Goal: Communication & Community: Answer question/provide support

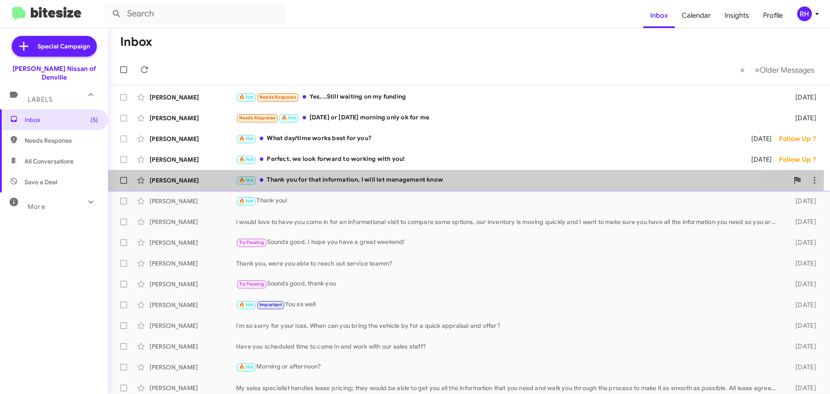
click at [409, 175] on div "🔥 Hot Thank you for that information, I will let management know" at bounding box center [512, 180] width 553 height 10
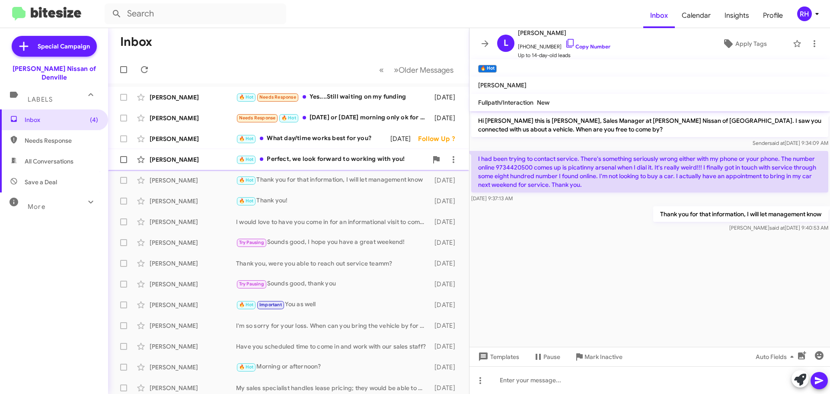
click at [370, 150] on span "[PERSON_NAME] 🔥 Hot Perfect, we look forward to working with you! [DATE] Follow…" at bounding box center [288, 159] width 361 height 21
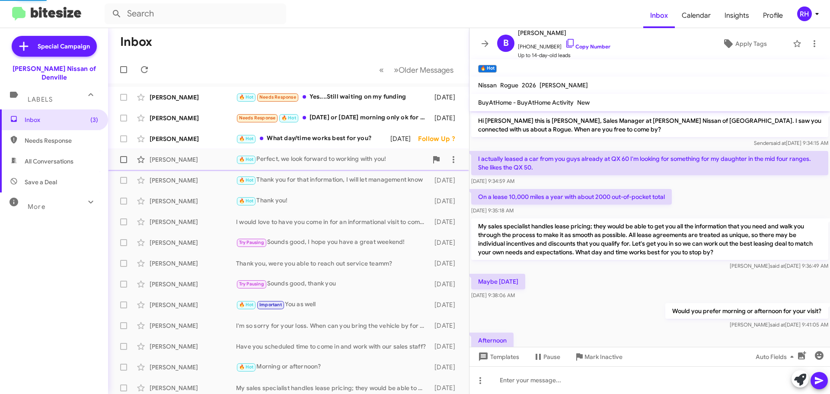
scroll to position [123, 0]
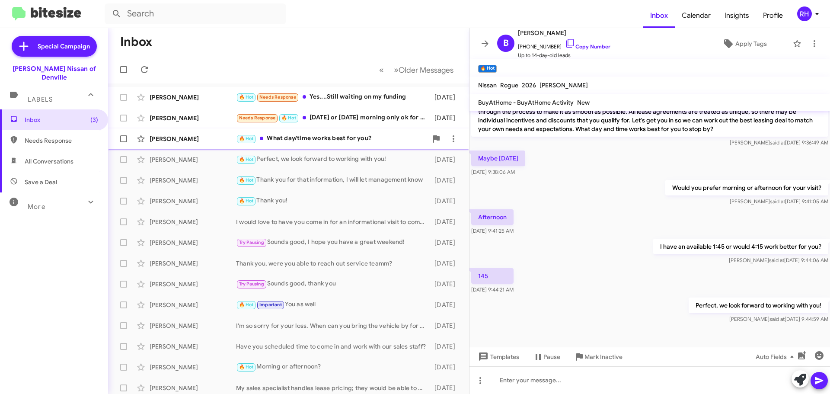
click at [366, 144] on div "[PERSON_NAME] 🔥 Hot What day/time works best for you? [DATE] Follow Up ?" at bounding box center [288, 138] width 347 height 17
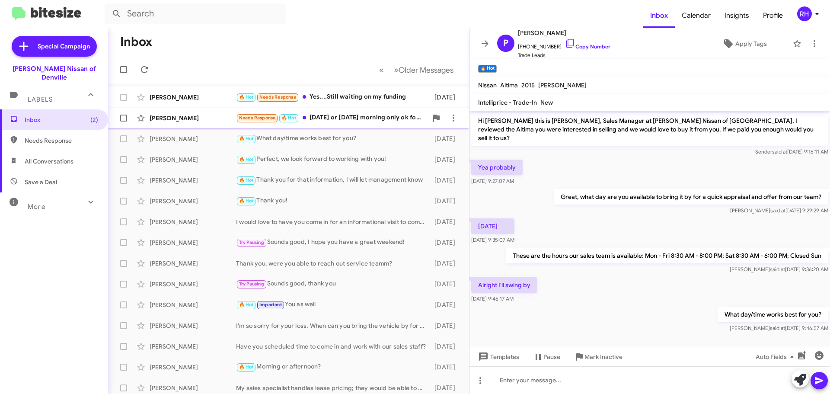
click at [358, 117] on div "Needs Response 🔥 Hot [DATE] or [DATE] morning only ok for me" at bounding box center [332, 118] width 192 height 10
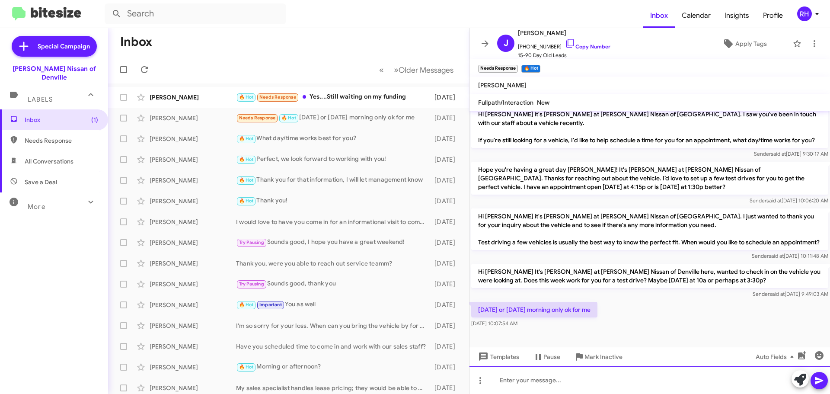
click at [578, 382] on div at bounding box center [650, 380] width 361 height 28
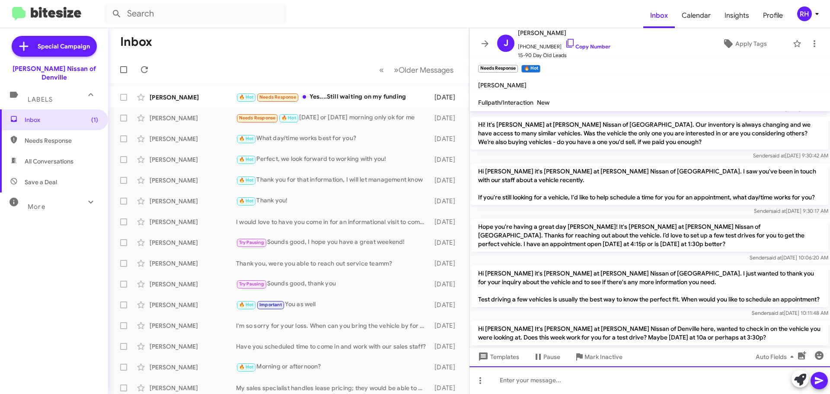
scroll to position [230, 0]
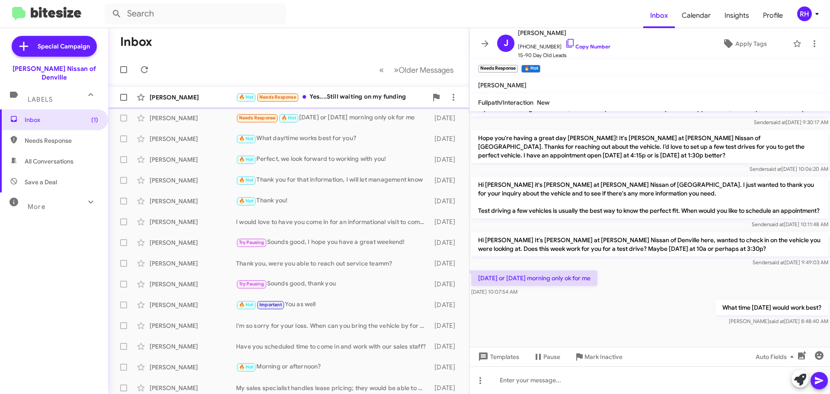
click at [364, 95] on div "🔥 Hot Needs Response Yes....Still waiting on my funding" at bounding box center [332, 97] width 192 height 10
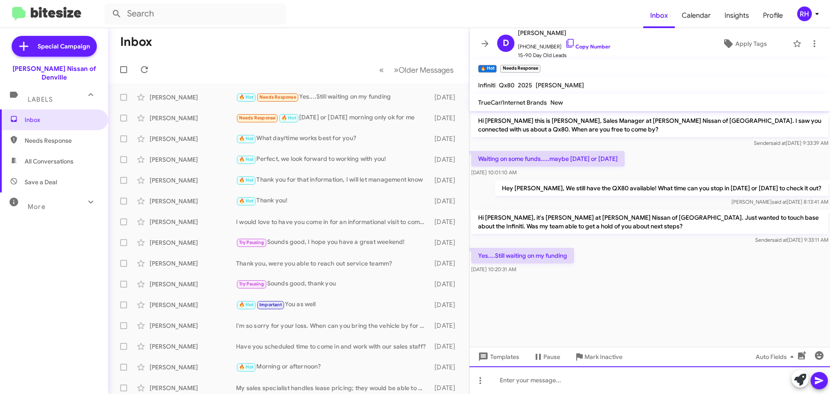
click at [602, 380] on div at bounding box center [650, 380] width 361 height 28
click at [643, 380] on div "Do you have a time frame on when you will" at bounding box center [650, 380] width 361 height 28
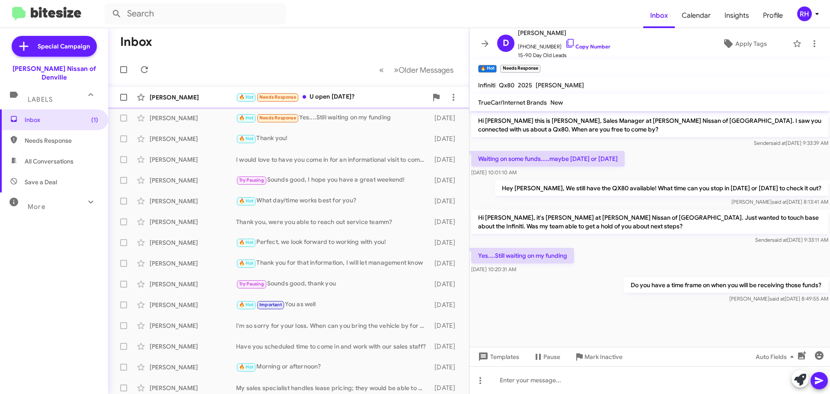
click at [318, 96] on div "🔥 Hot Needs Response U open [DATE]?" at bounding box center [332, 97] width 192 height 10
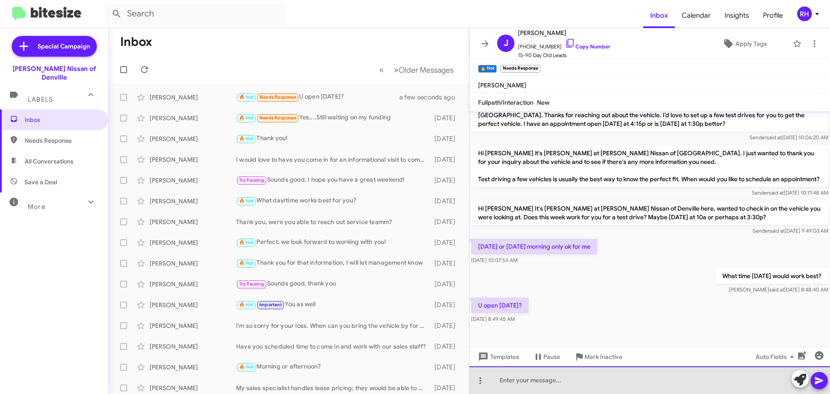
click at [596, 377] on div at bounding box center [650, 380] width 361 height 28
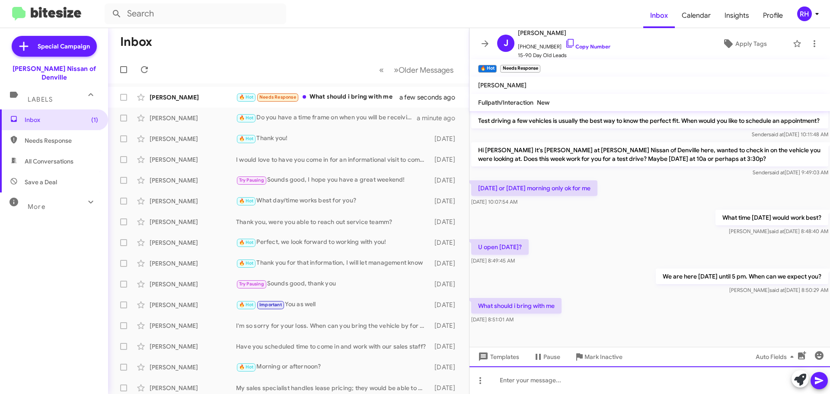
scroll to position [325, 0]
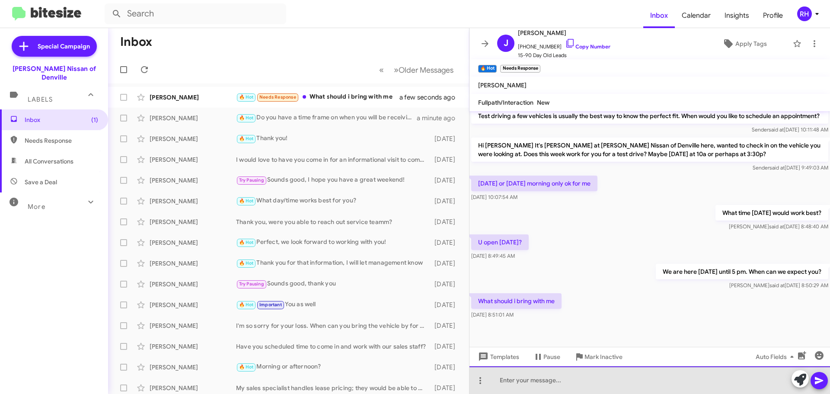
click at [621, 383] on div at bounding box center [650, 380] width 361 height 28
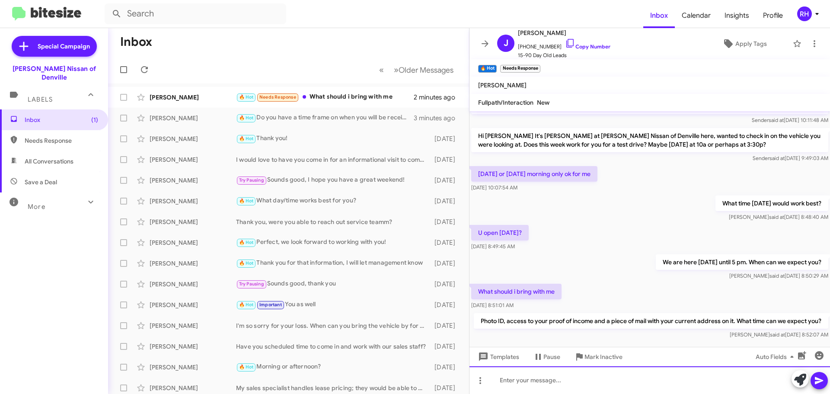
scroll to position [365, 0]
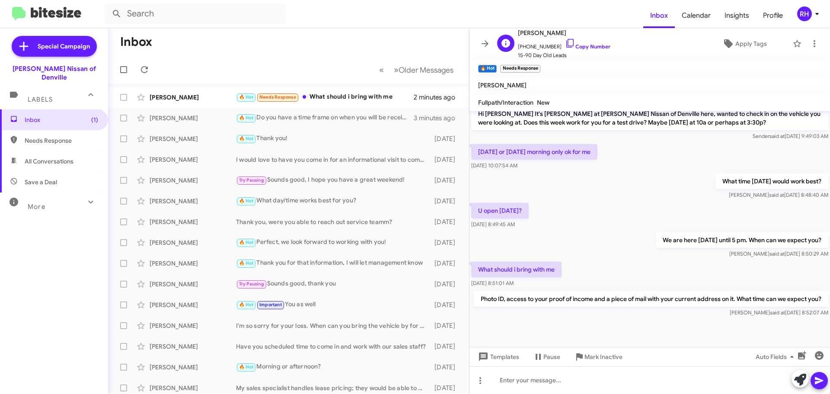
click at [580, 41] on span "[PHONE_NUMBER] Copy Number" at bounding box center [564, 44] width 93 height 13
click at [581, 43] on link "Copy Number" at bounding box center [587, 46] width 45 height 6
click at [368, 101] on div "🔥 Hot Needs Response What should i bring with me" at bounding box center [332, 97] width 192 height 10
click at [325, 52] on mat-toolbar-row "Inbox" at bounding box center [288, 42] width 361 height 28
click at [485, 43] on icon at bounding box center [485, 43] width 7 height 6
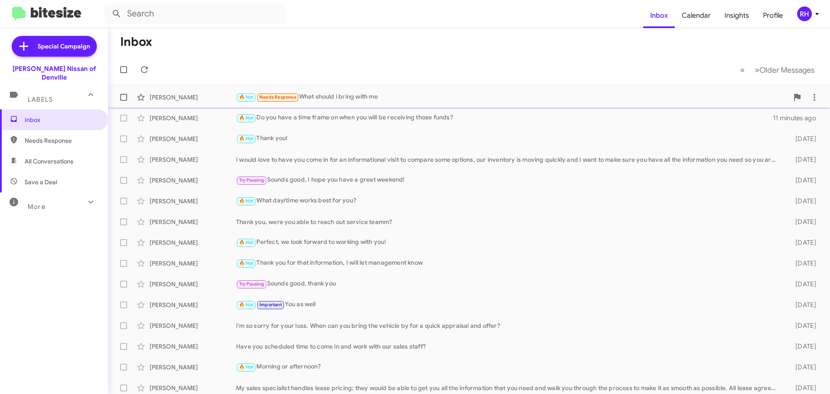
click at [369, 101] on div "🔥 Hot Needs Response What should i bring with me" at bounding box center [512, 97] width 553 height 10
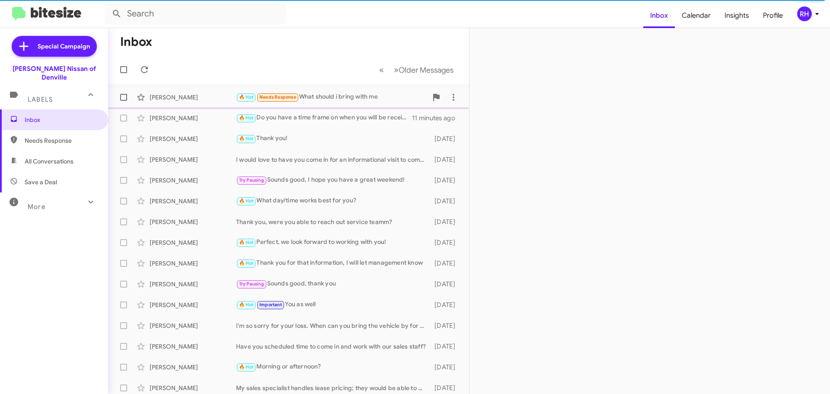
click at [380, 102] on div "🔥 Hot Needs Response What should i bring with me" at bounding box center [332, 97] width 192 height 10
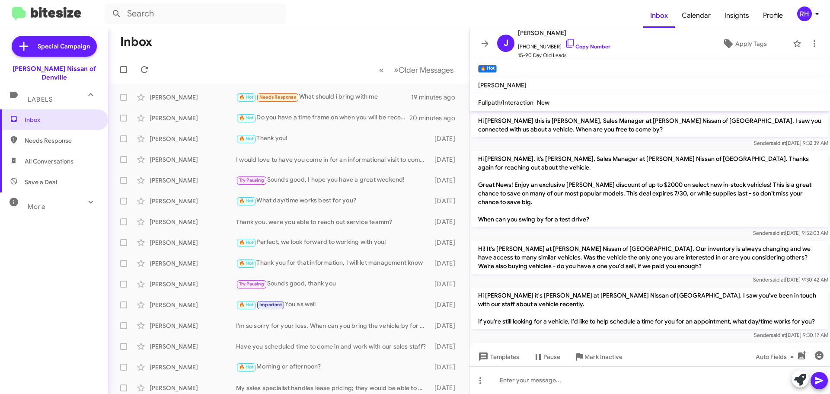
scroll to position [348, 0]
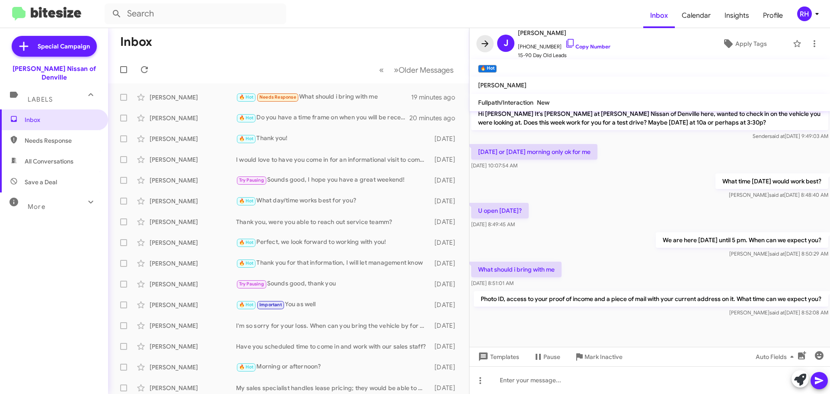
click at [489, 45] on icon at bounding box center [485, 43] width 10 height 10
